Goal: Task Accomplishment & Management: Manage account settings

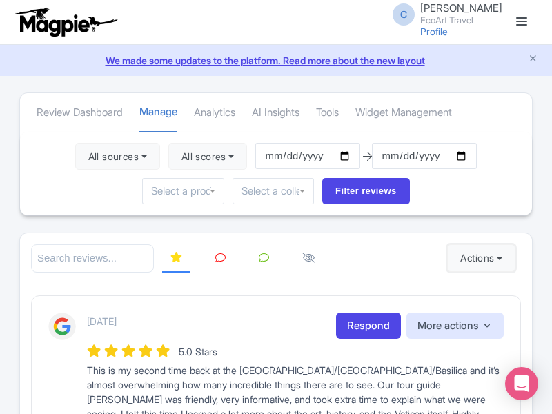
click at [478, 258] on button "Actions" at bounding box center [481, 258] width 68 height 28
click at [0, 0] on link "Import new reviews" at bounding box center [0, 0] width 0 height 0
